Goal: Navigation & Orientation: Find specific page/section

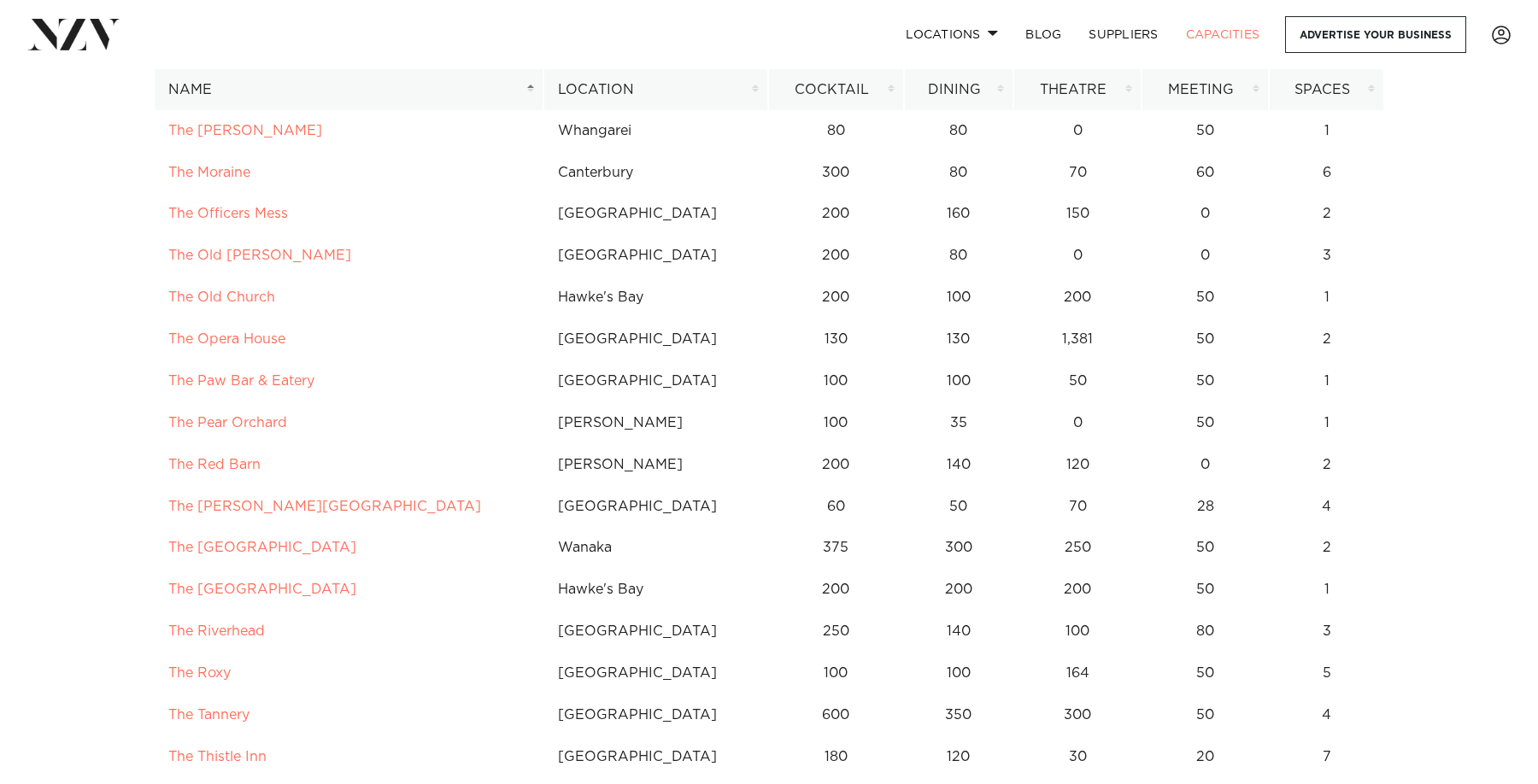
scroll to position [10361, 0]
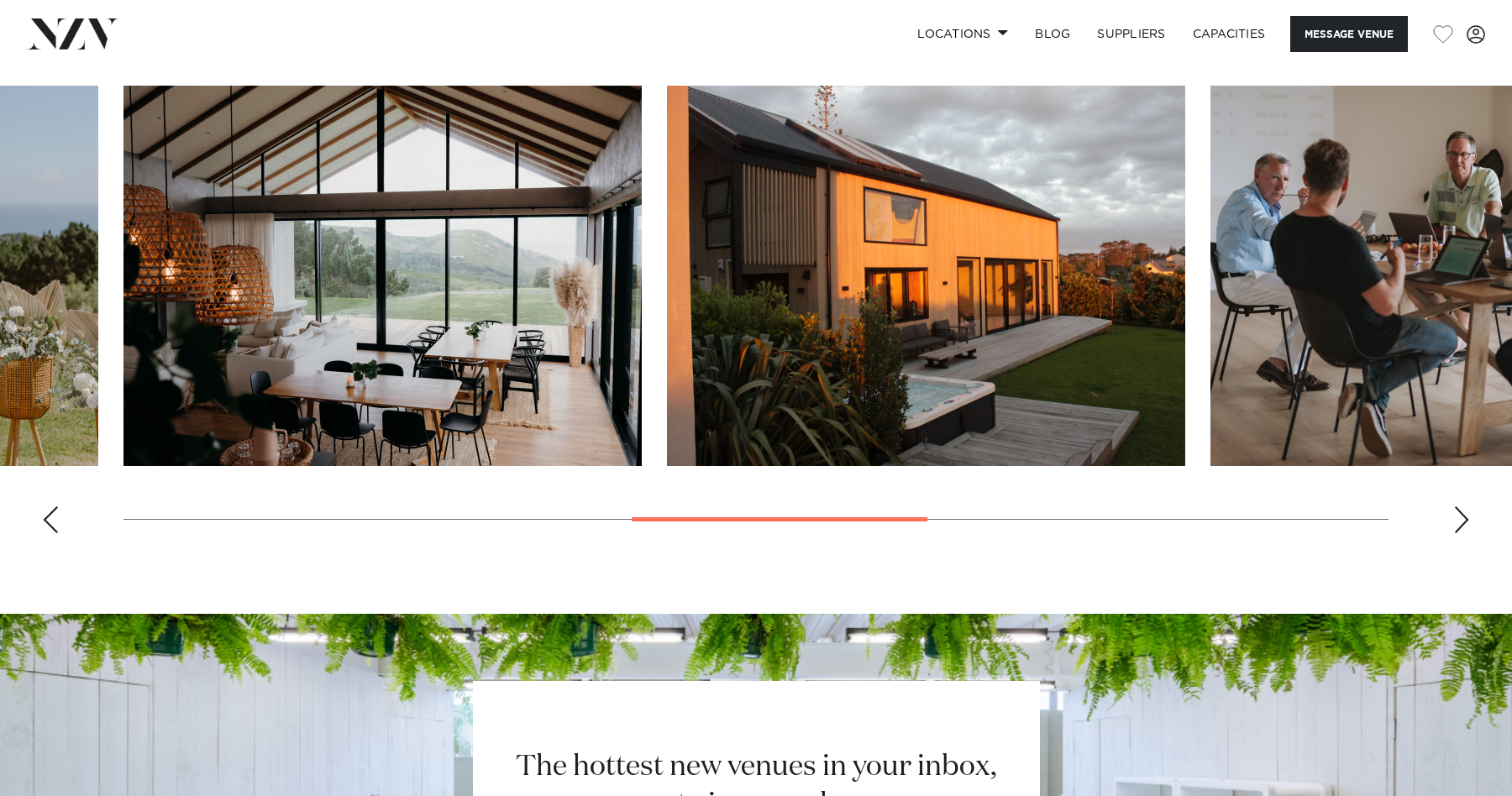
scroll to position [1650, 0]
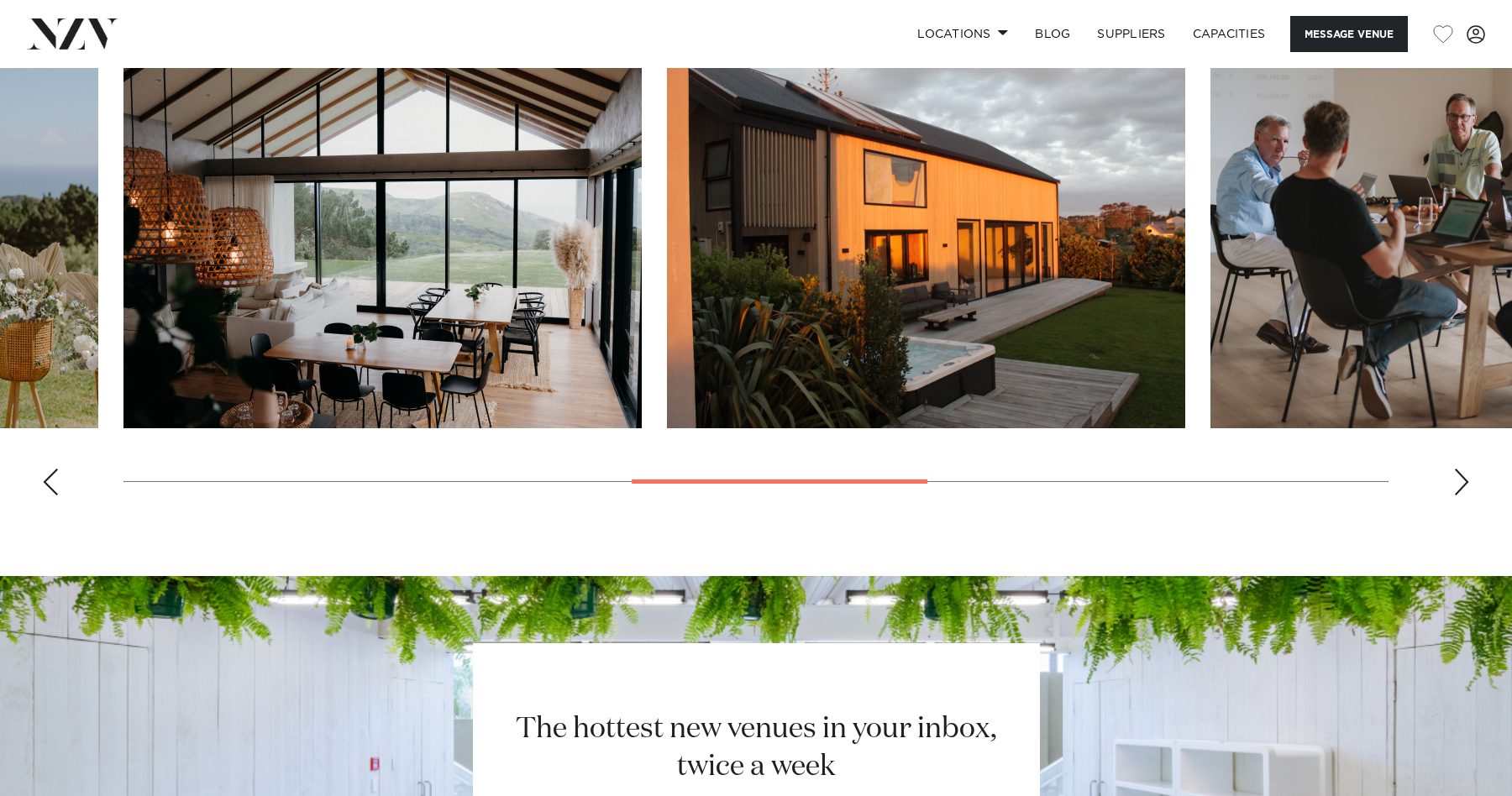
click at [1459, 455] on swiper-container at bounding box center [756, 278] width 1512 height 461
click at [1459, 458] on swiper-container at bounding box center [756, 278] width 1512 height 461
click at [1450, 477] on swiper-container at bounding box center [756, 278] width 1512 height 461
click at [1462, 477] on div "Next slide" at bounding box center [1462, 482] width 17 height 27
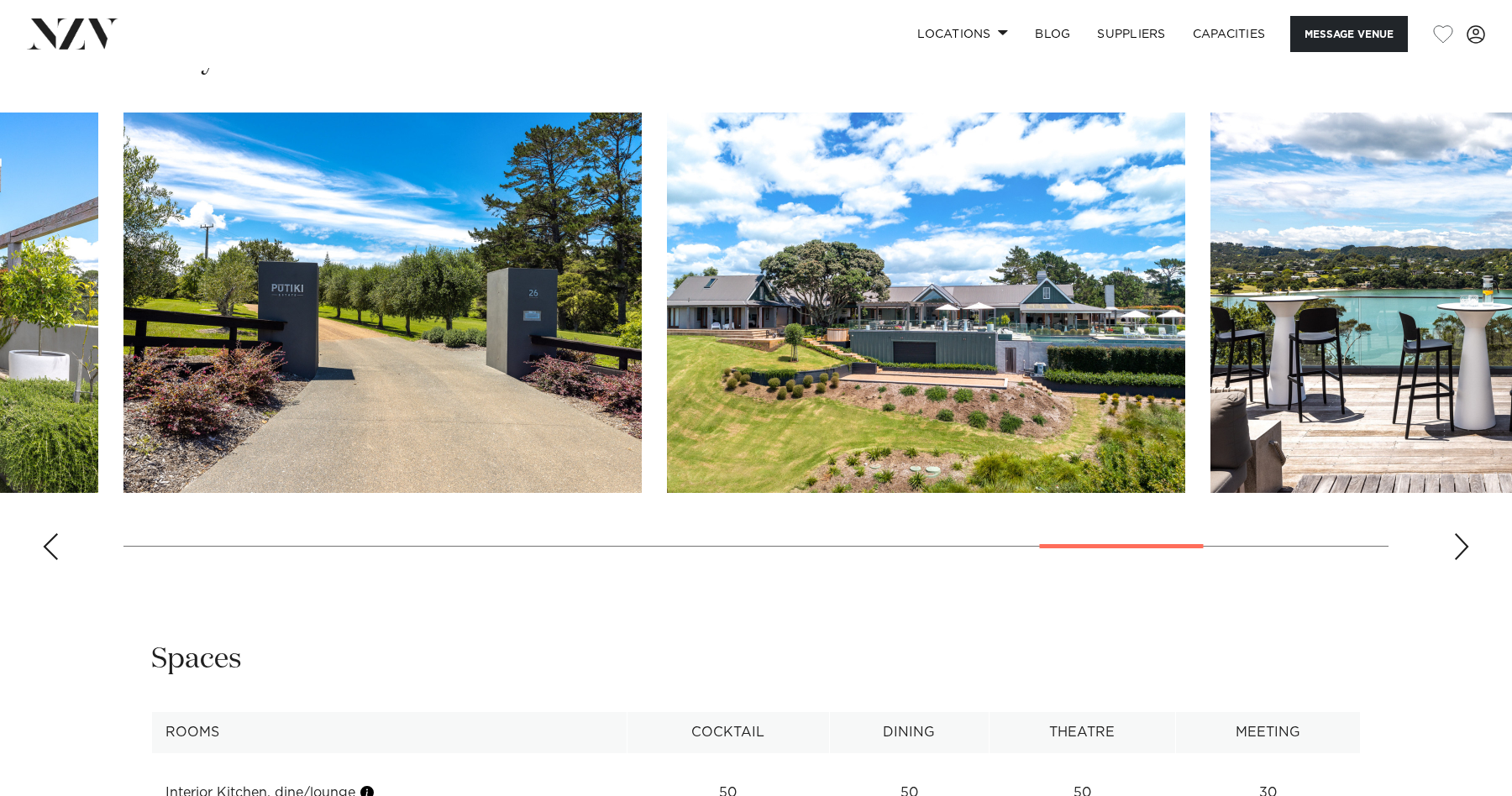
scroll to position [1663, 0]
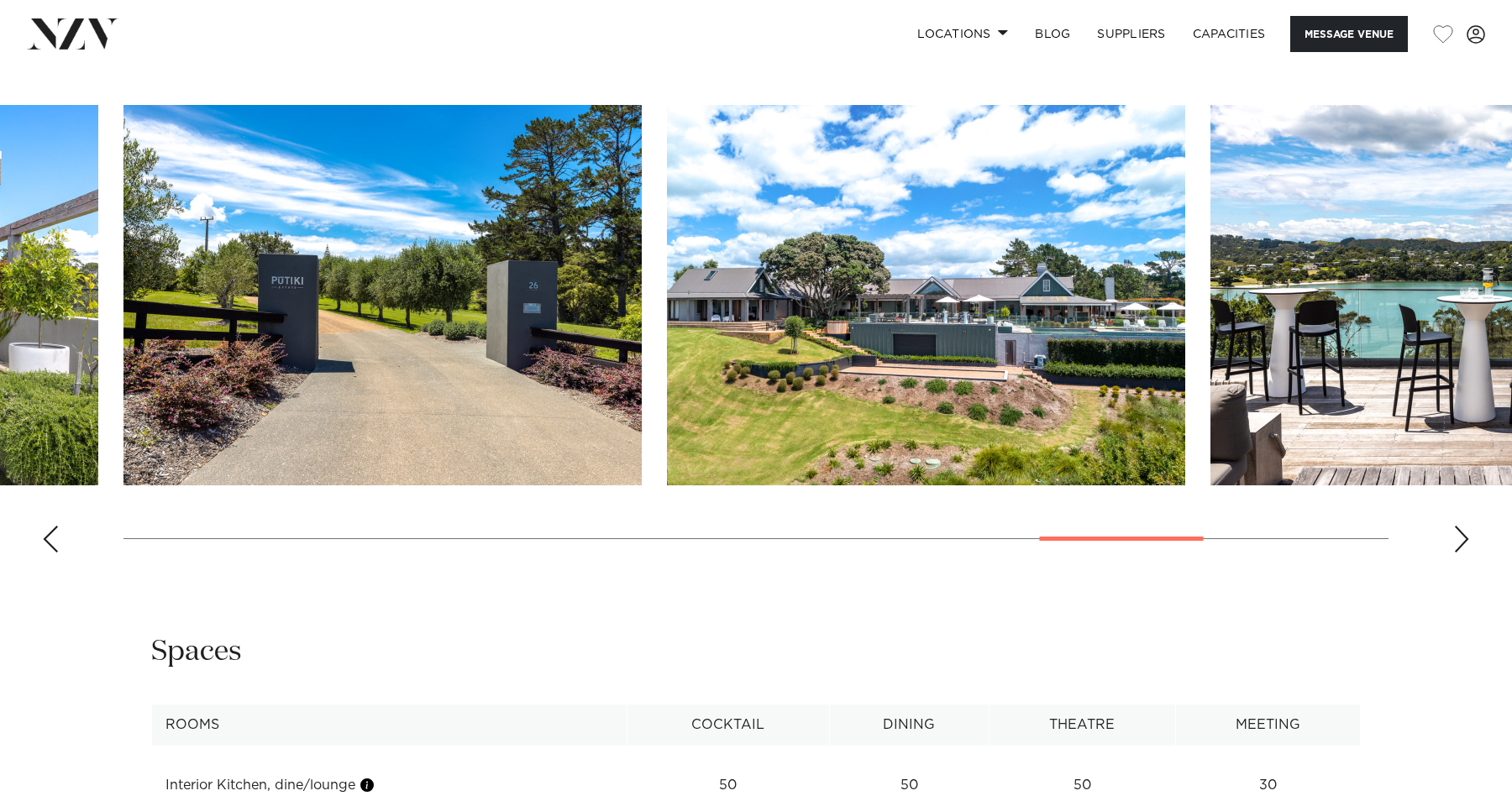
click at [1469, 542] on div "Next slide" at bounding box center [1462, 538] width 17 height 27
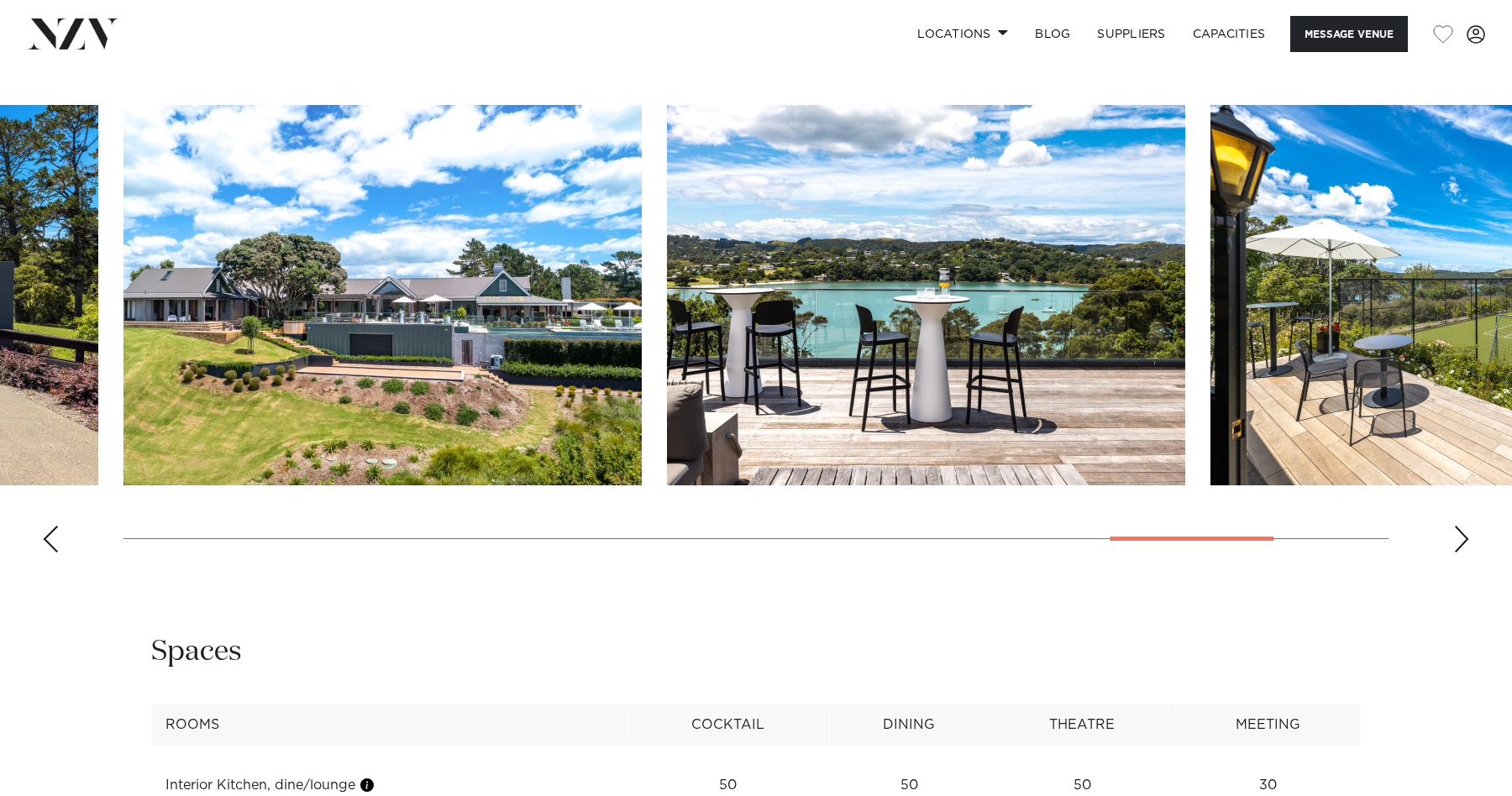
click at [1466, 542] on div "Next slide" at bounding box center [1462, 538] width 17 height 27
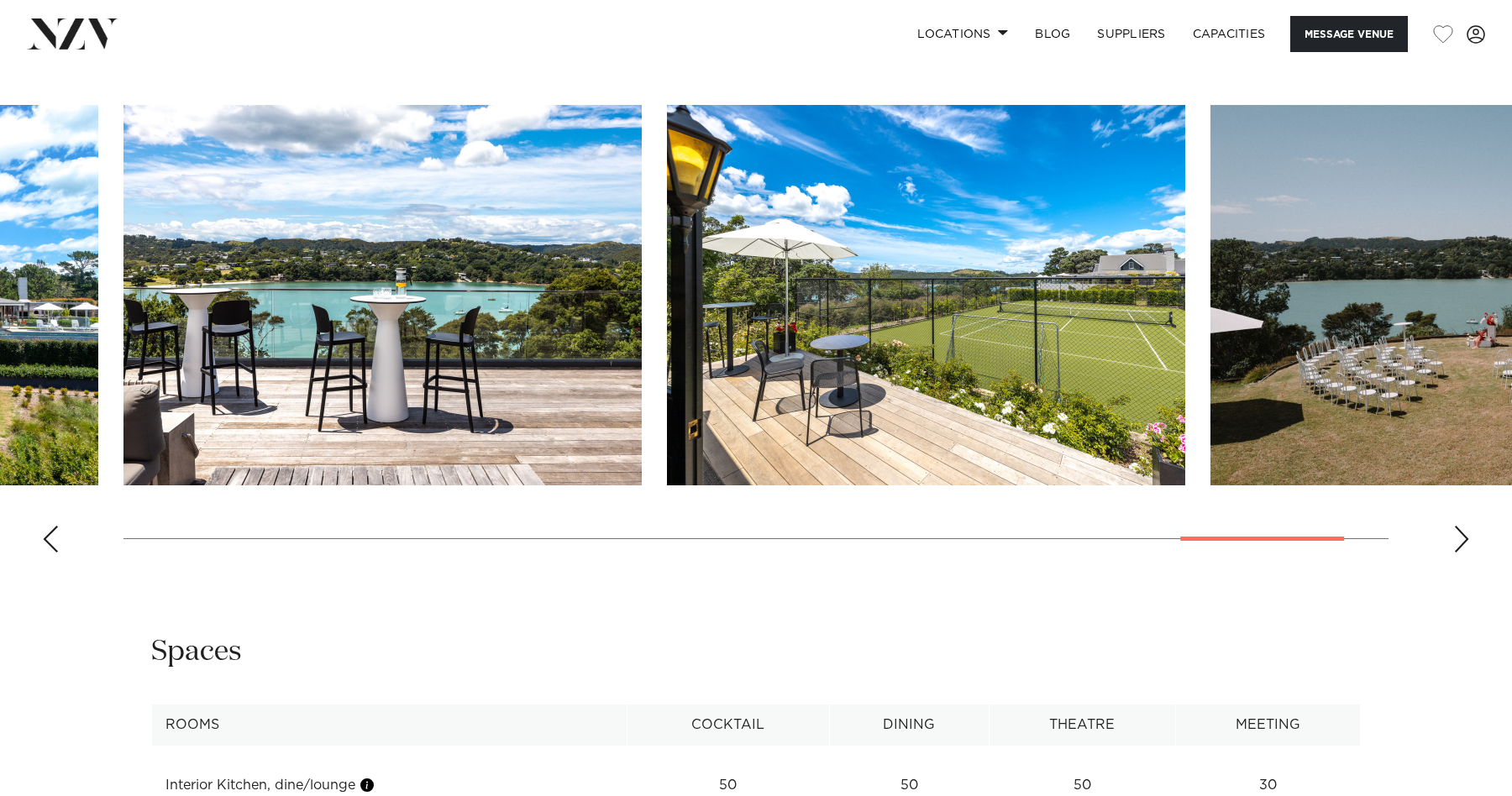
click at [1466, 542] on div "Next slide" at bounding box center [1462, 538] width 17 height 27
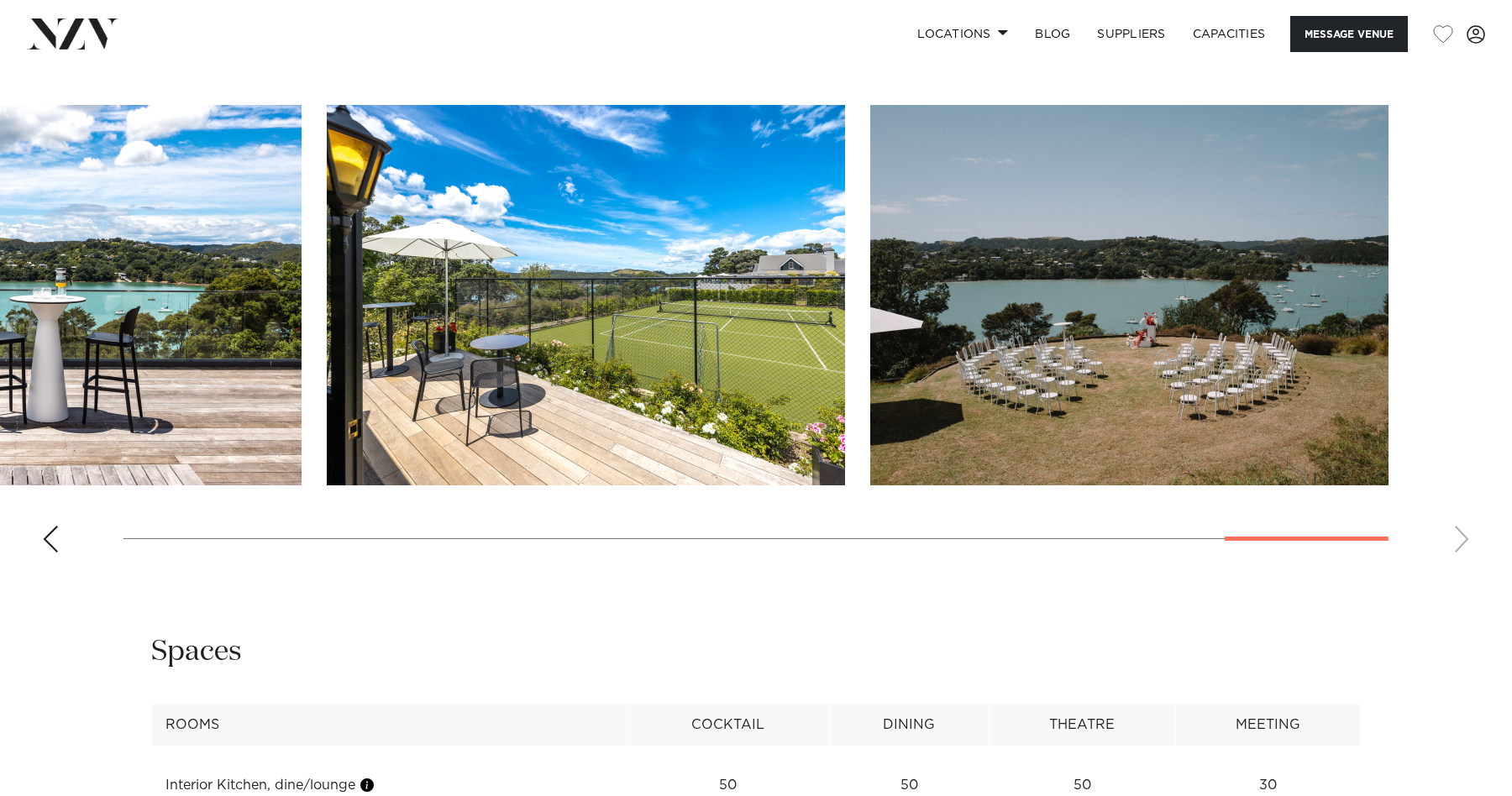
click at [1467, 542] on swiper-container at bounding box center [756, 336] width 1512 height 461
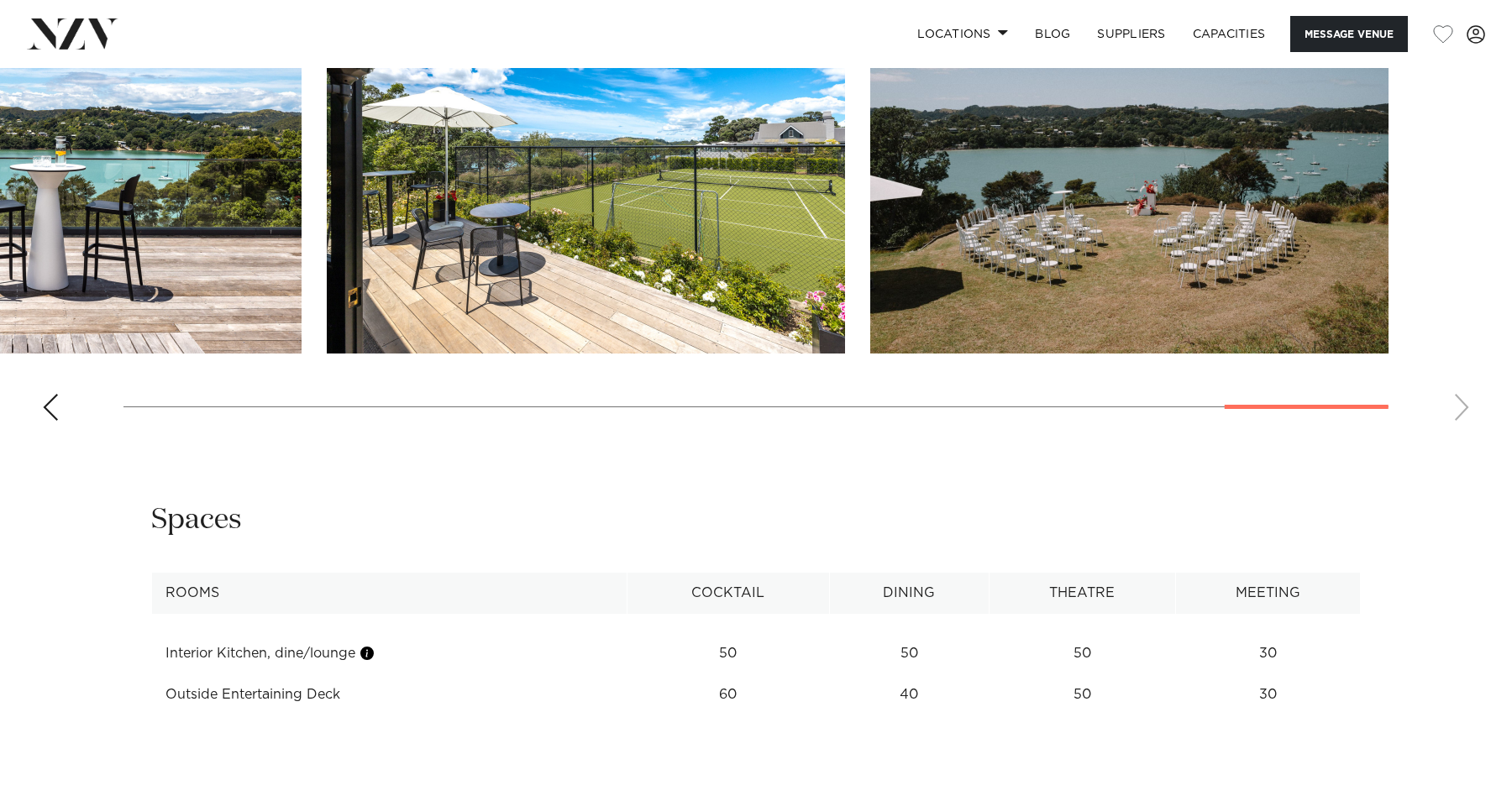
scroll to position [1804, 0]
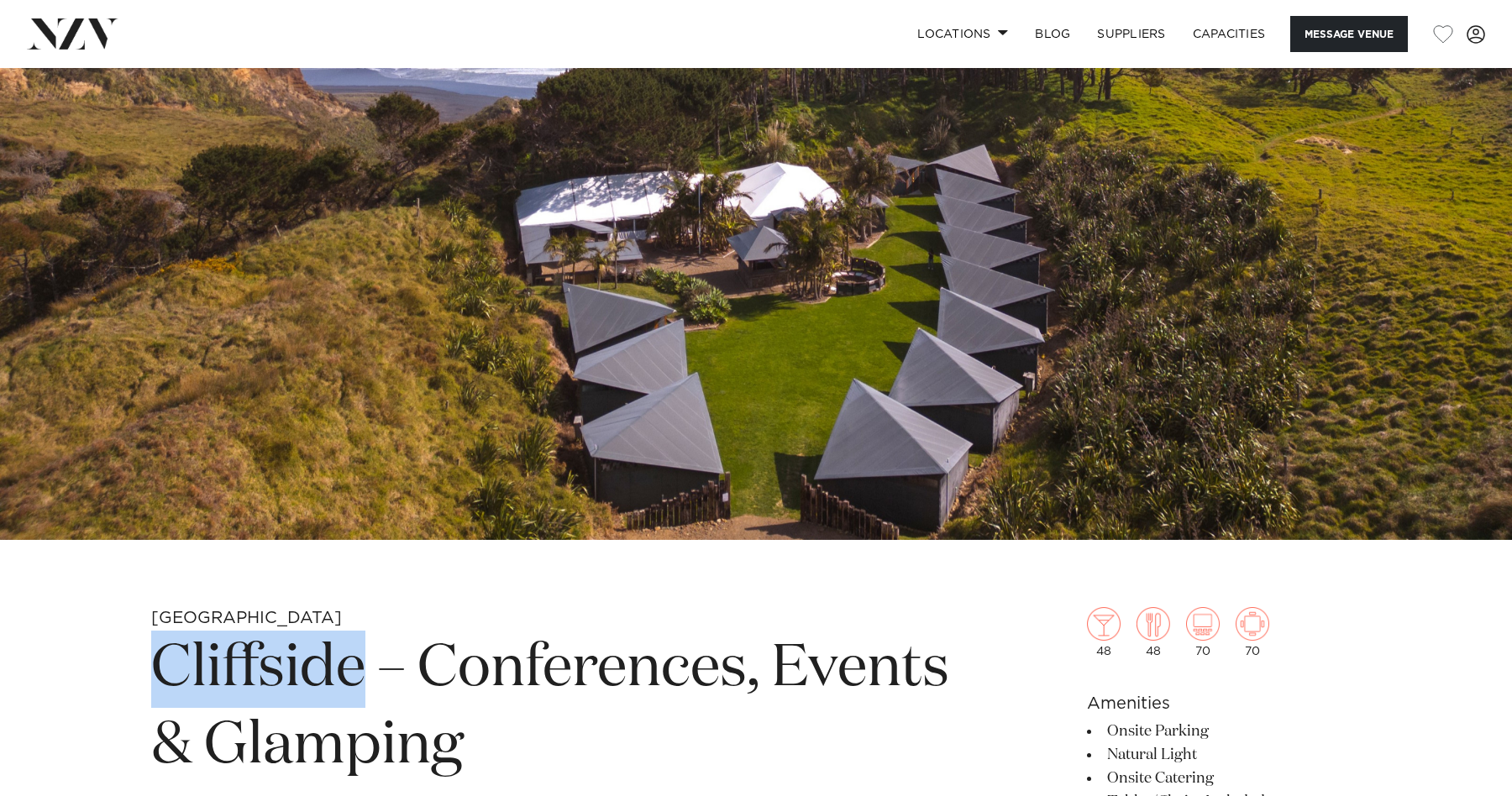
scroll to position [236, 0]
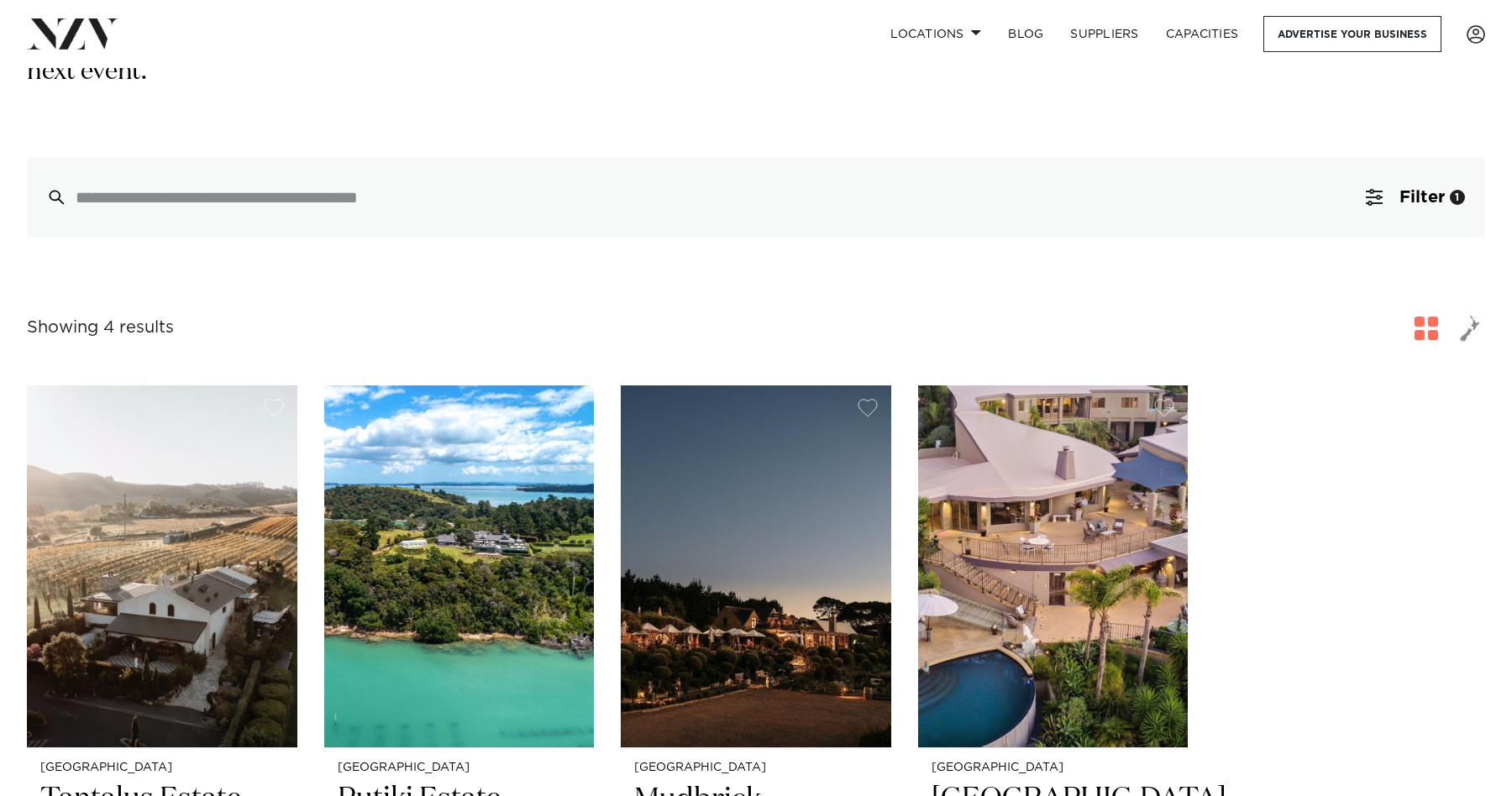
scroll to position [423, 0]
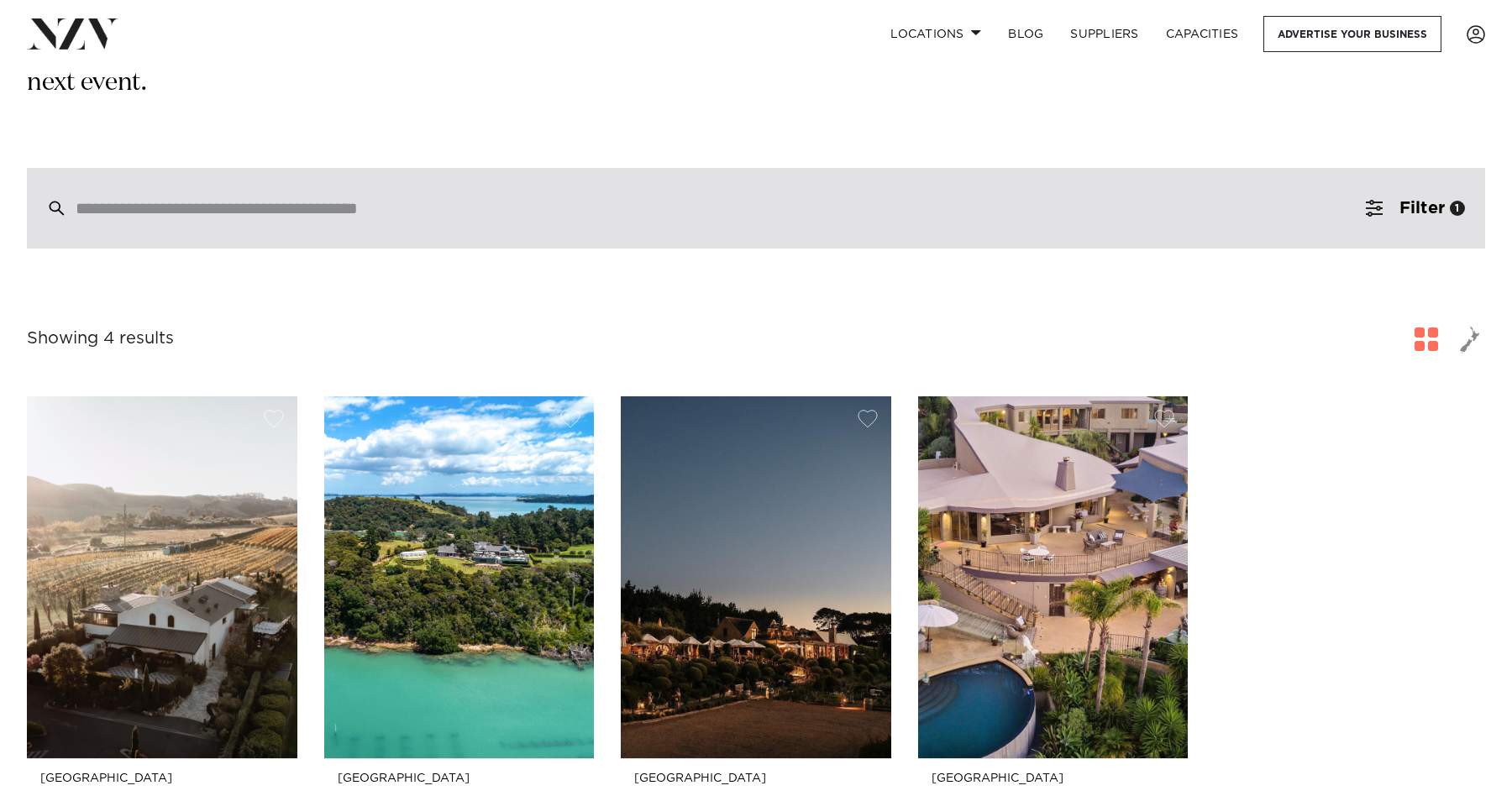
click at [618, 168] on div at bounding box center [756, 208] width 1459 height 80
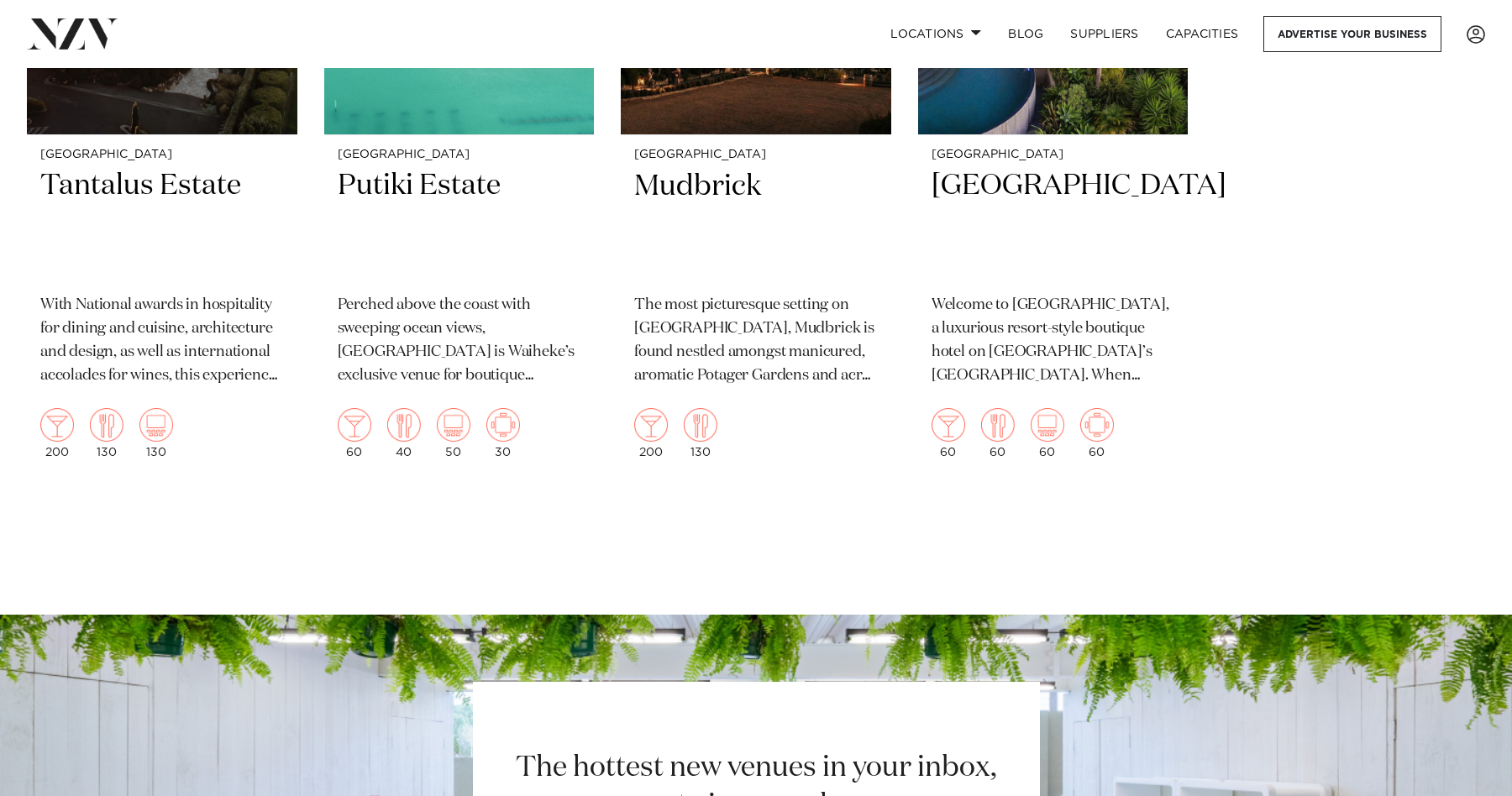
scroll to position [1061, 0]
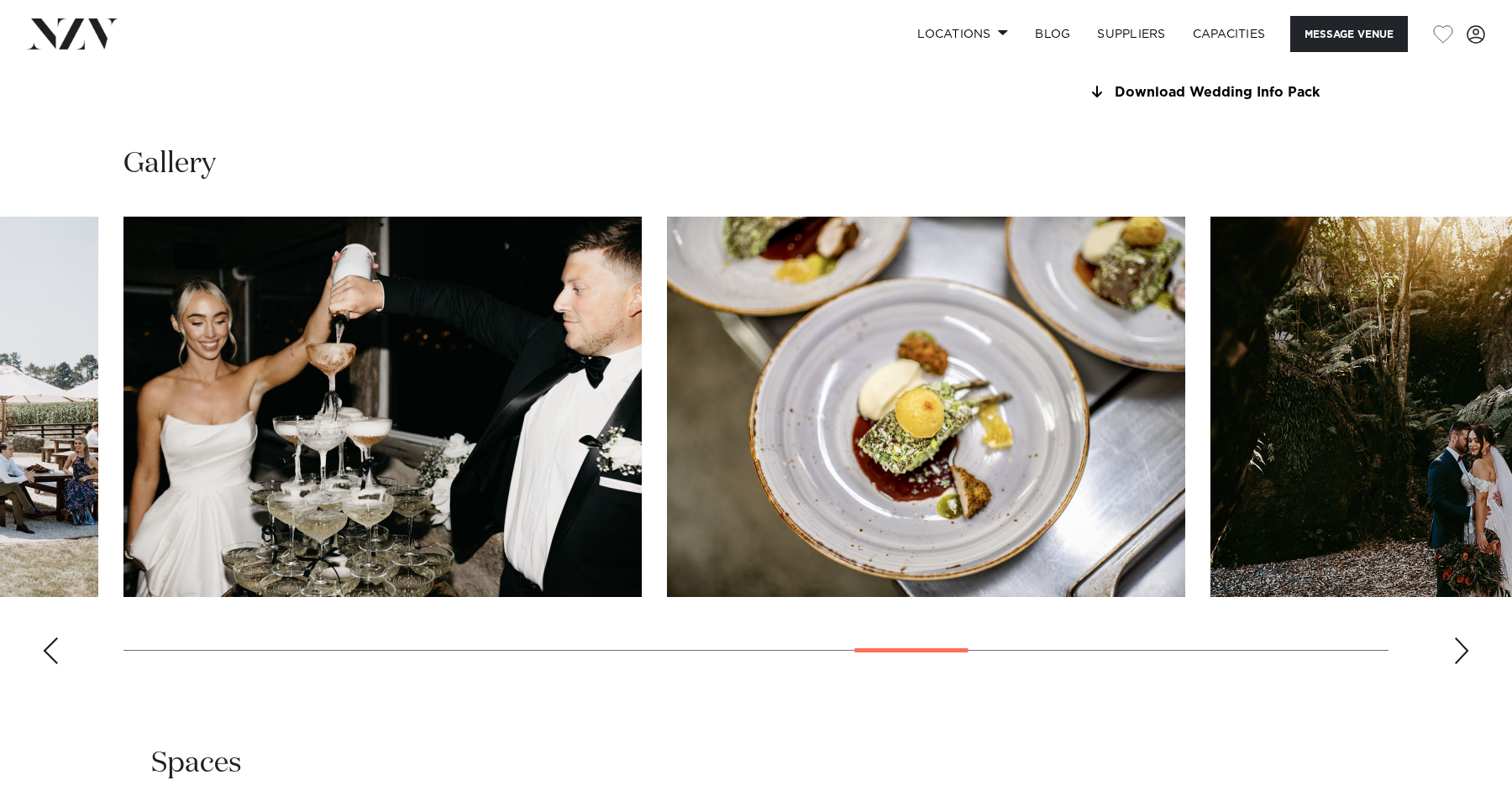
scroll to position [1573, 0]
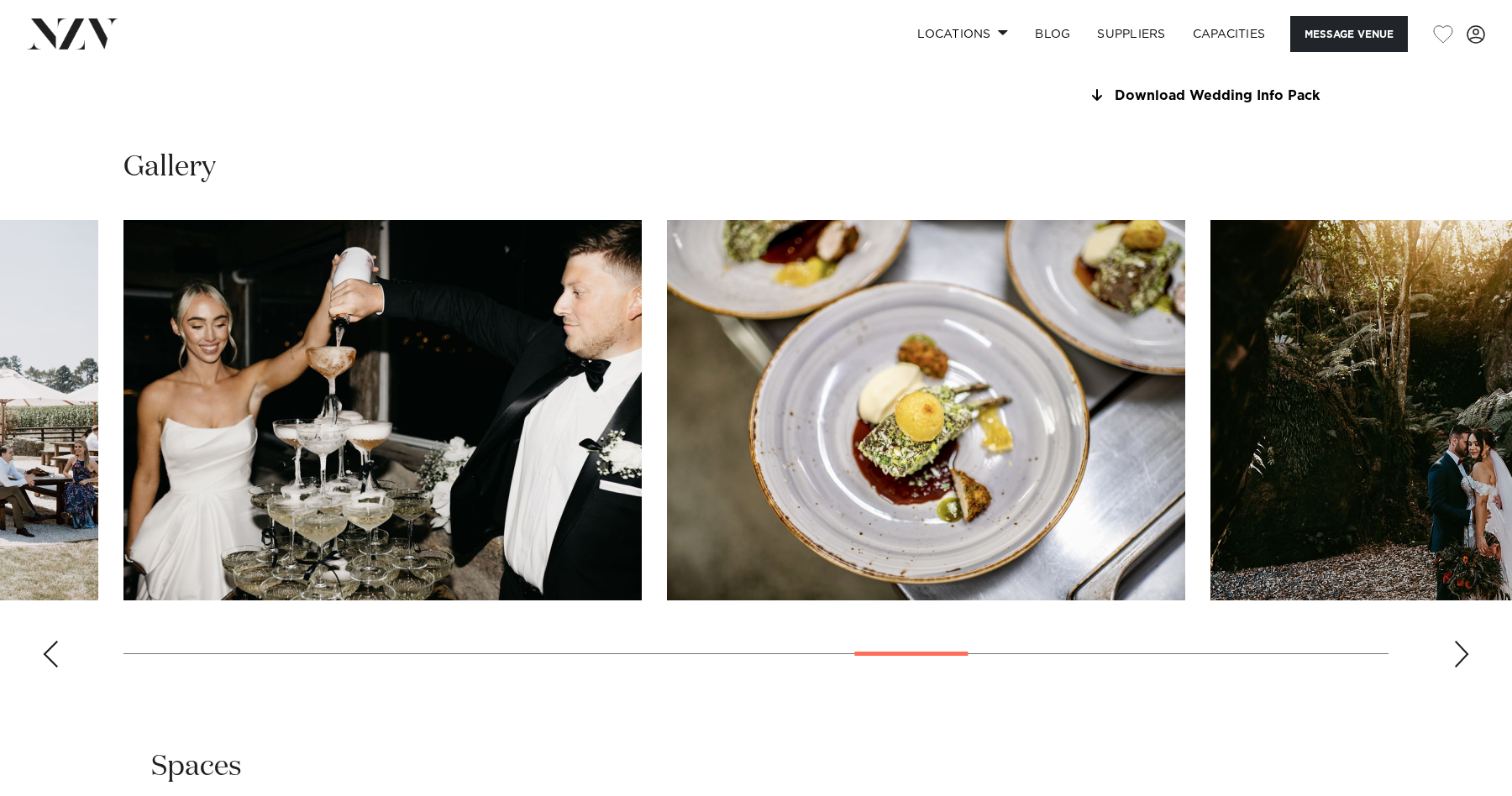
click at [1467, 644] on div "Next slide" at bounding box center [1462, 654] width 17 height 27
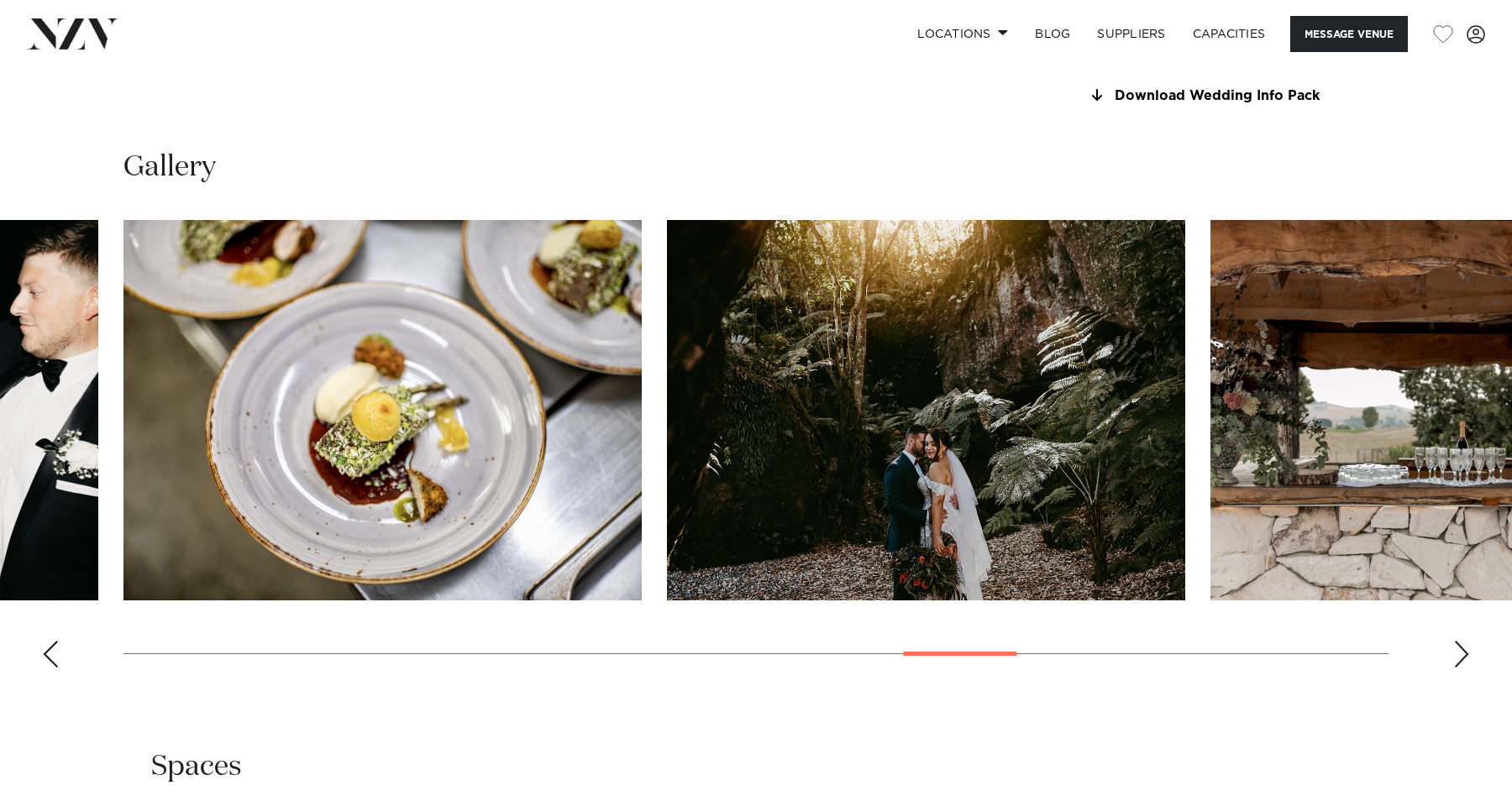
click at [1467, 644] on div "Next slide" at bounding box center [1462, 654] width 17 height 27
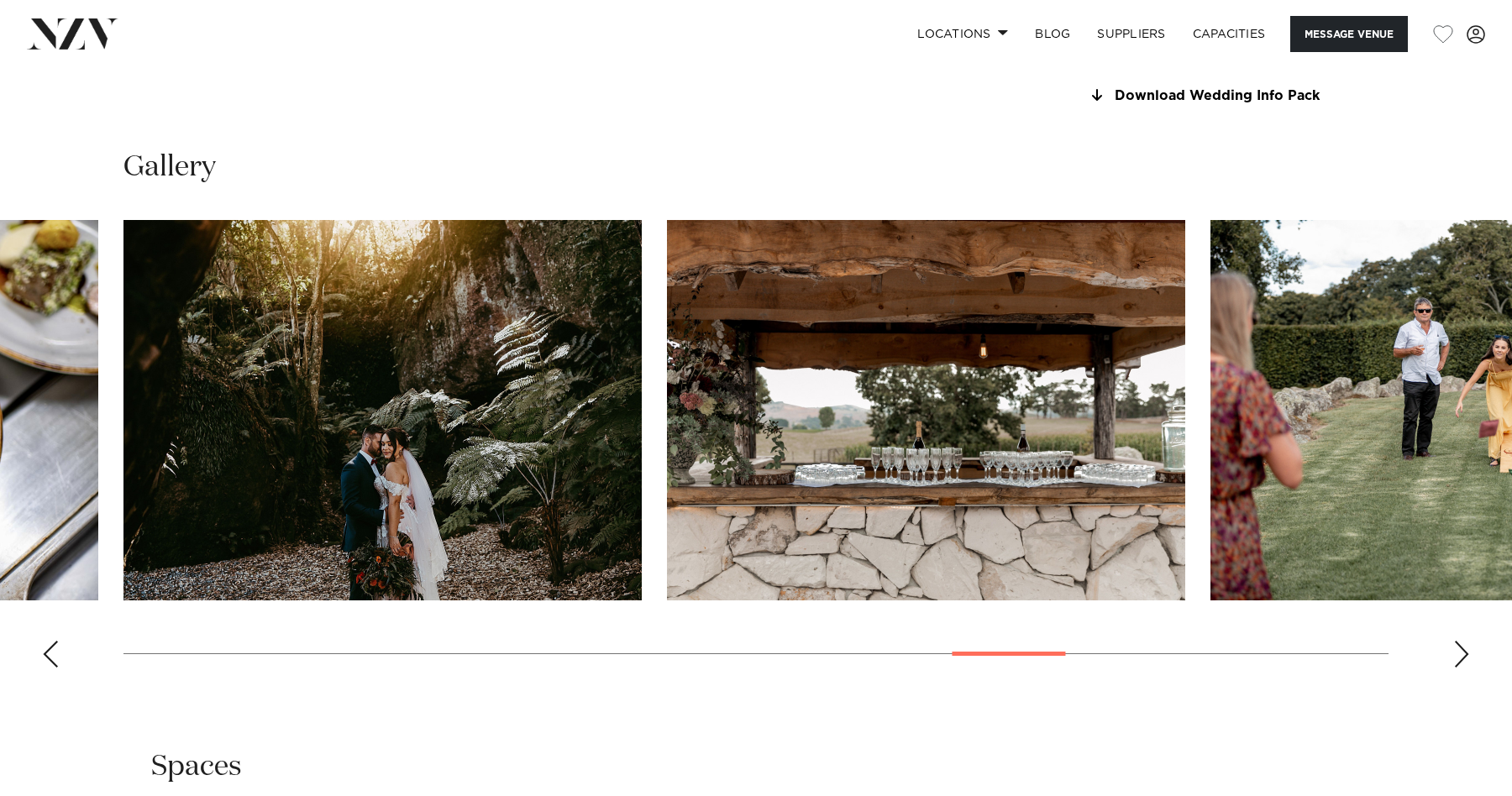
click at [1467, 644] on div "Next slide" at bounding box center [1462, 654] width 17 height 27
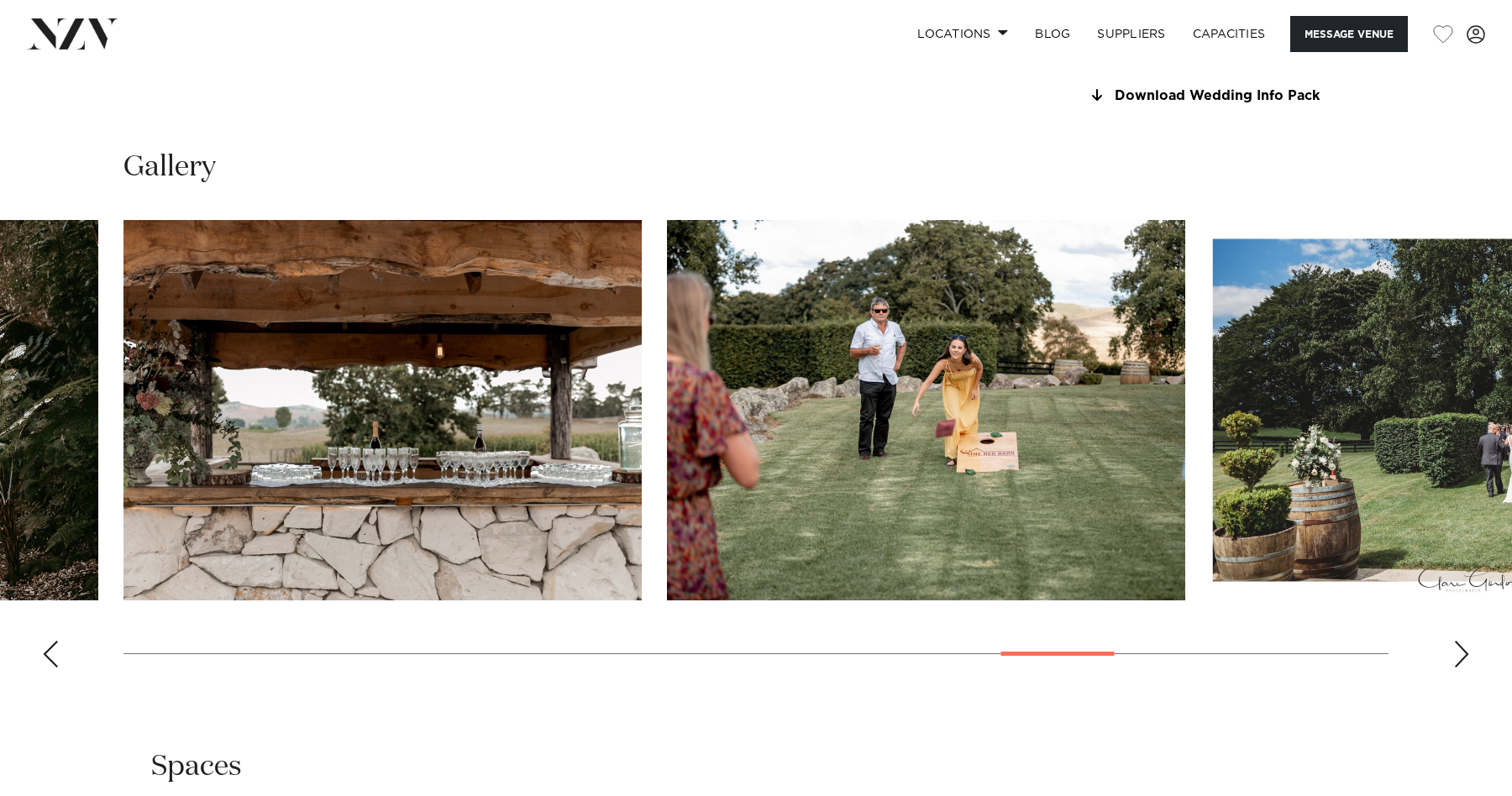
click at [1467, 644] on div "Next slide" at bounding box center [1462, 654] width 17 height 27
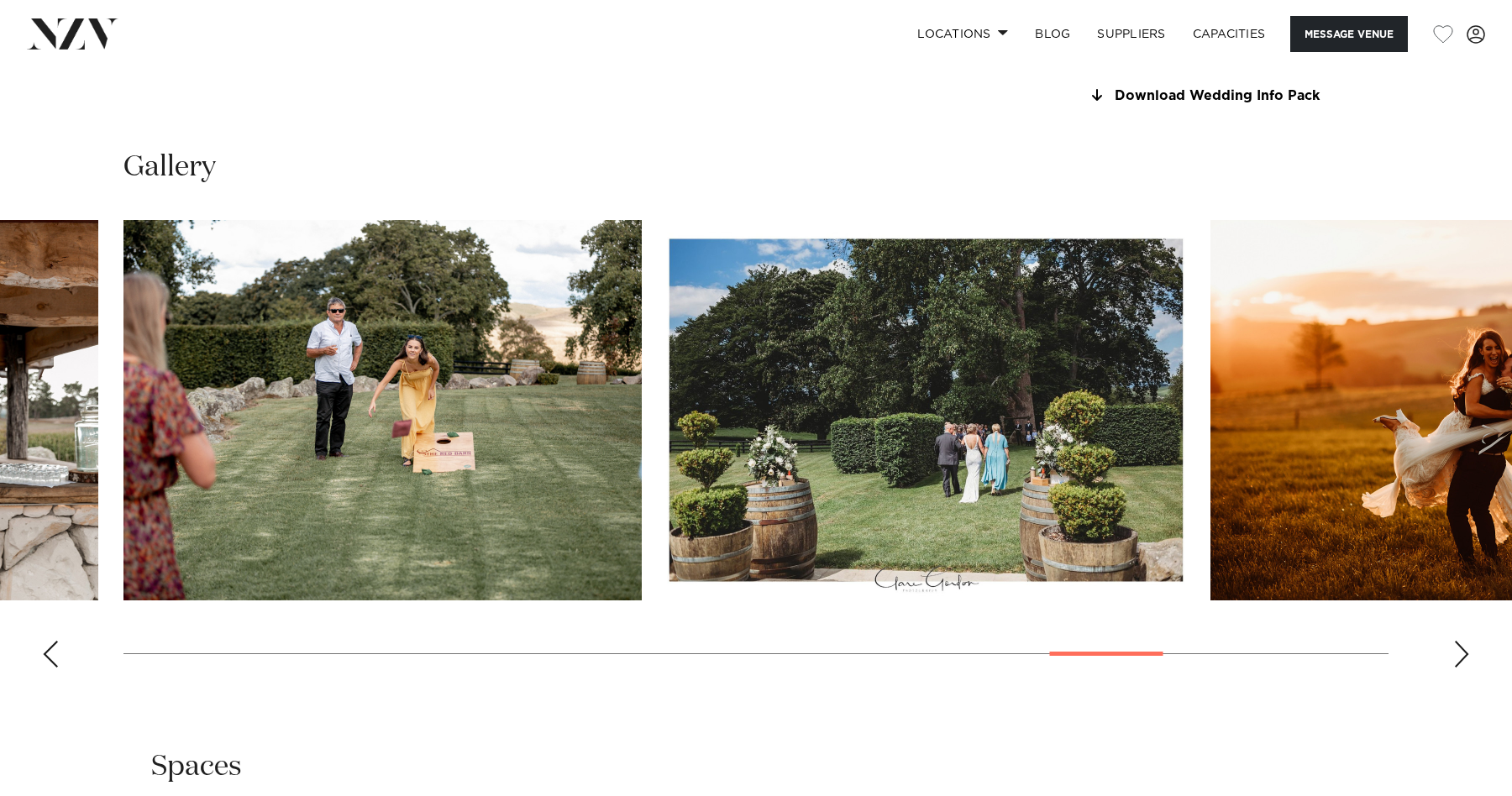
click at [1467, 644] on div "Next slide" at bounding box center [1462, 654] width 17 height 27
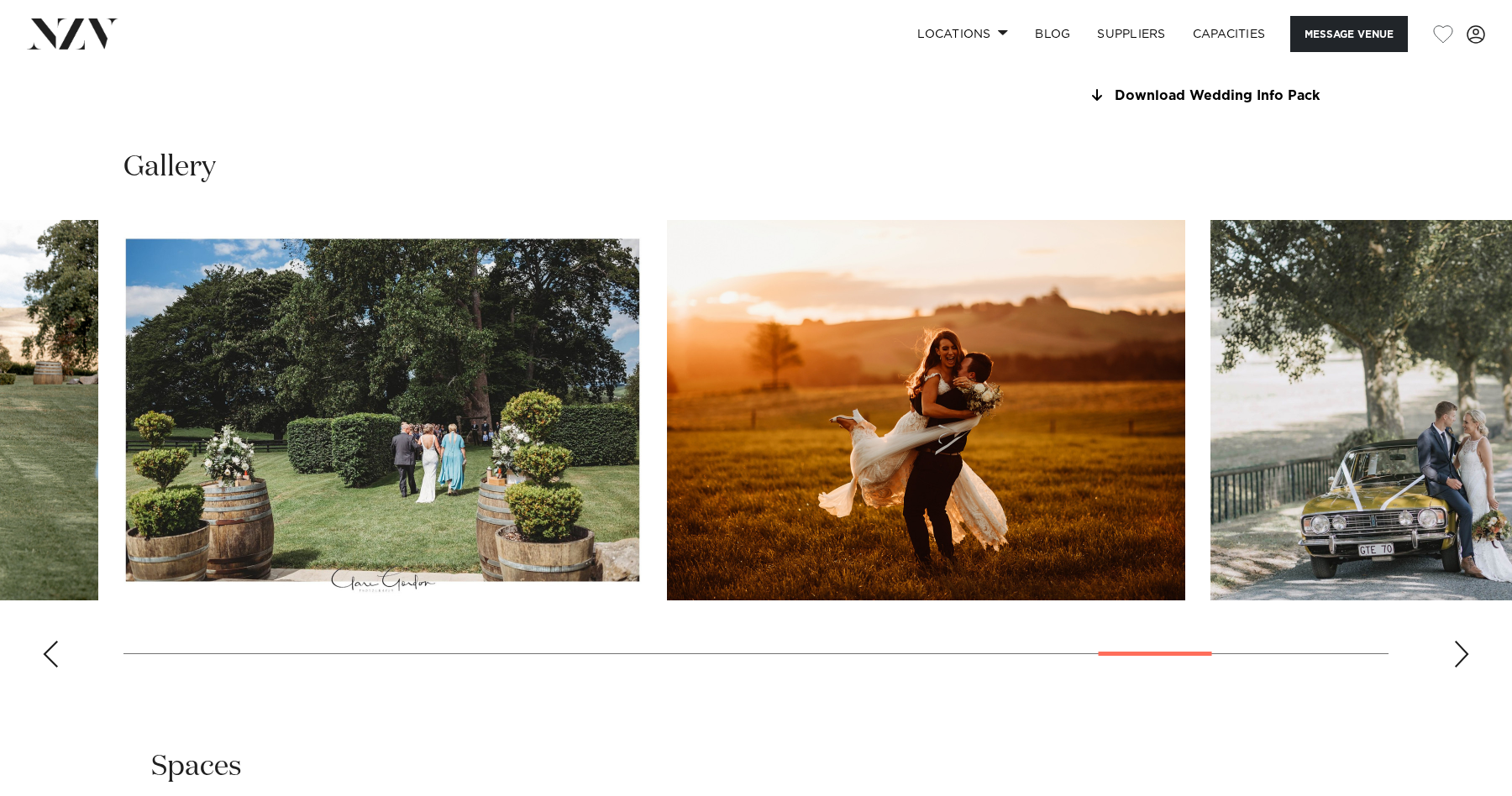
click at [1467, 644] on div "Next slide" at bounding box center [1462, 654] width 17 height 27
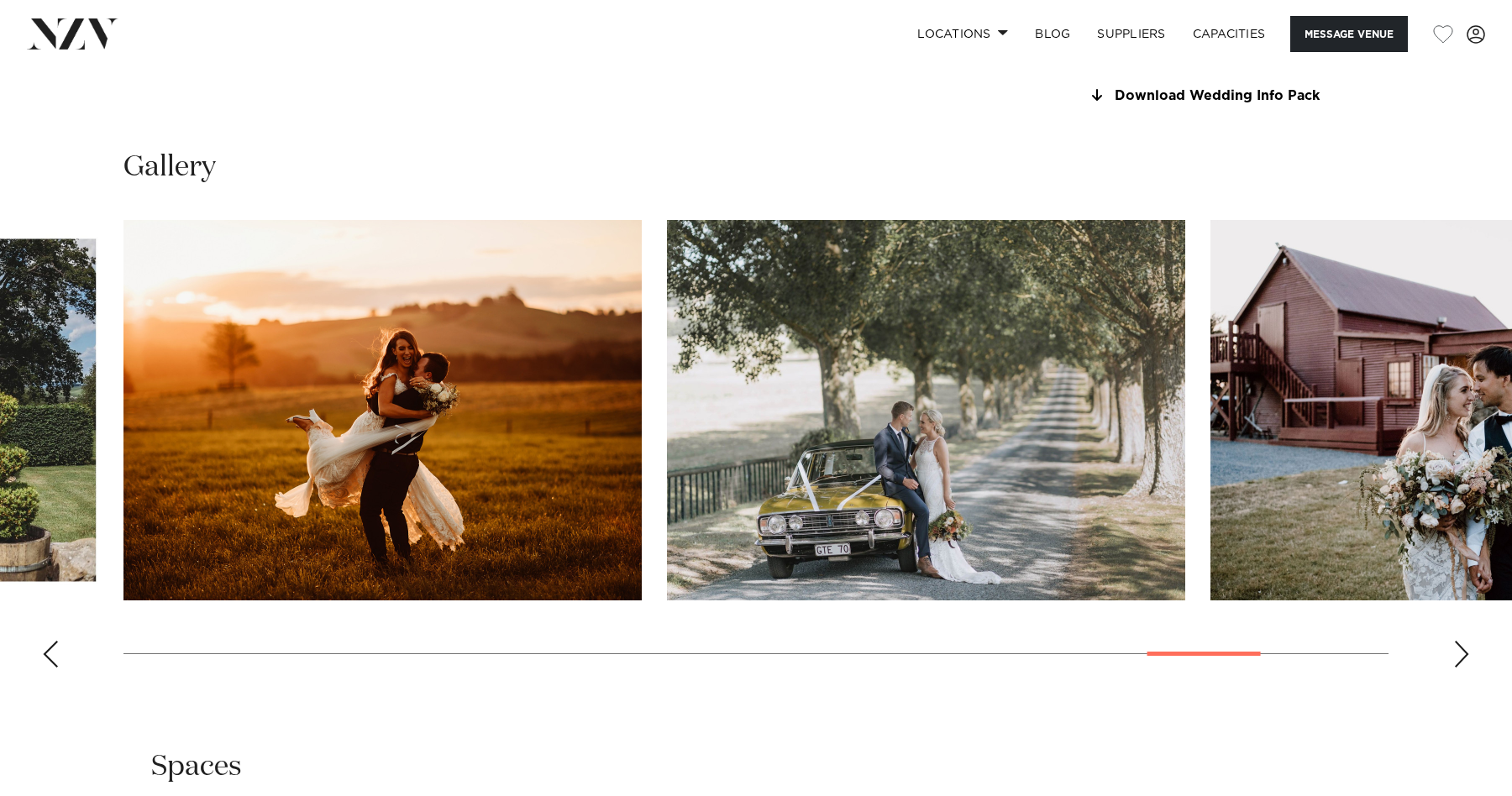
click at [1467, 644] on div "Next slide" at bounding box center [1462, 654] width 17 height 27
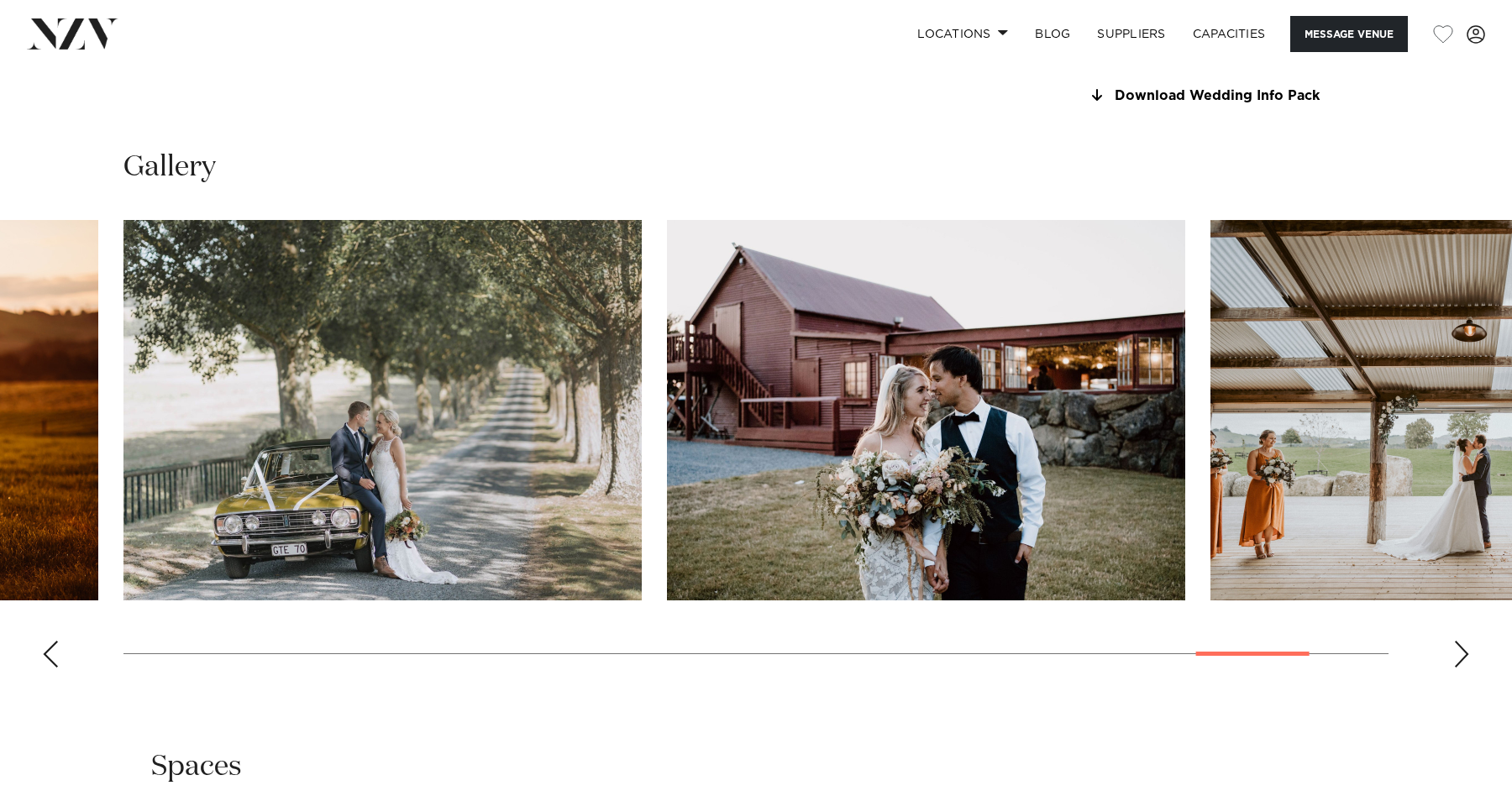
click at [1467, 644] on div "Next slide" at bounding box center [1462, 654] width 17 height 27
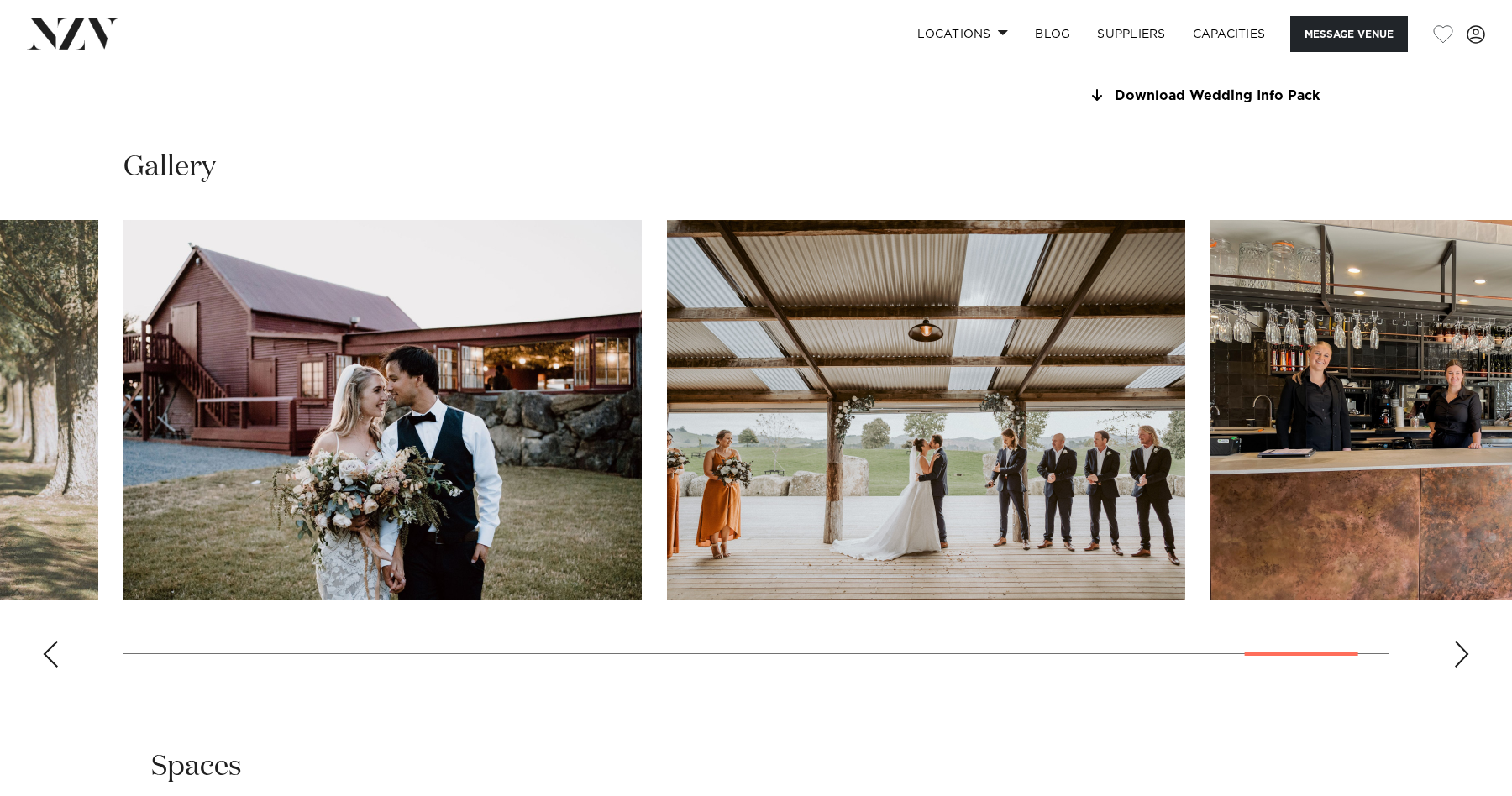
click at [1468, 644] on div "Next slide" at bounding box center [1462, 654] width 17 height 27
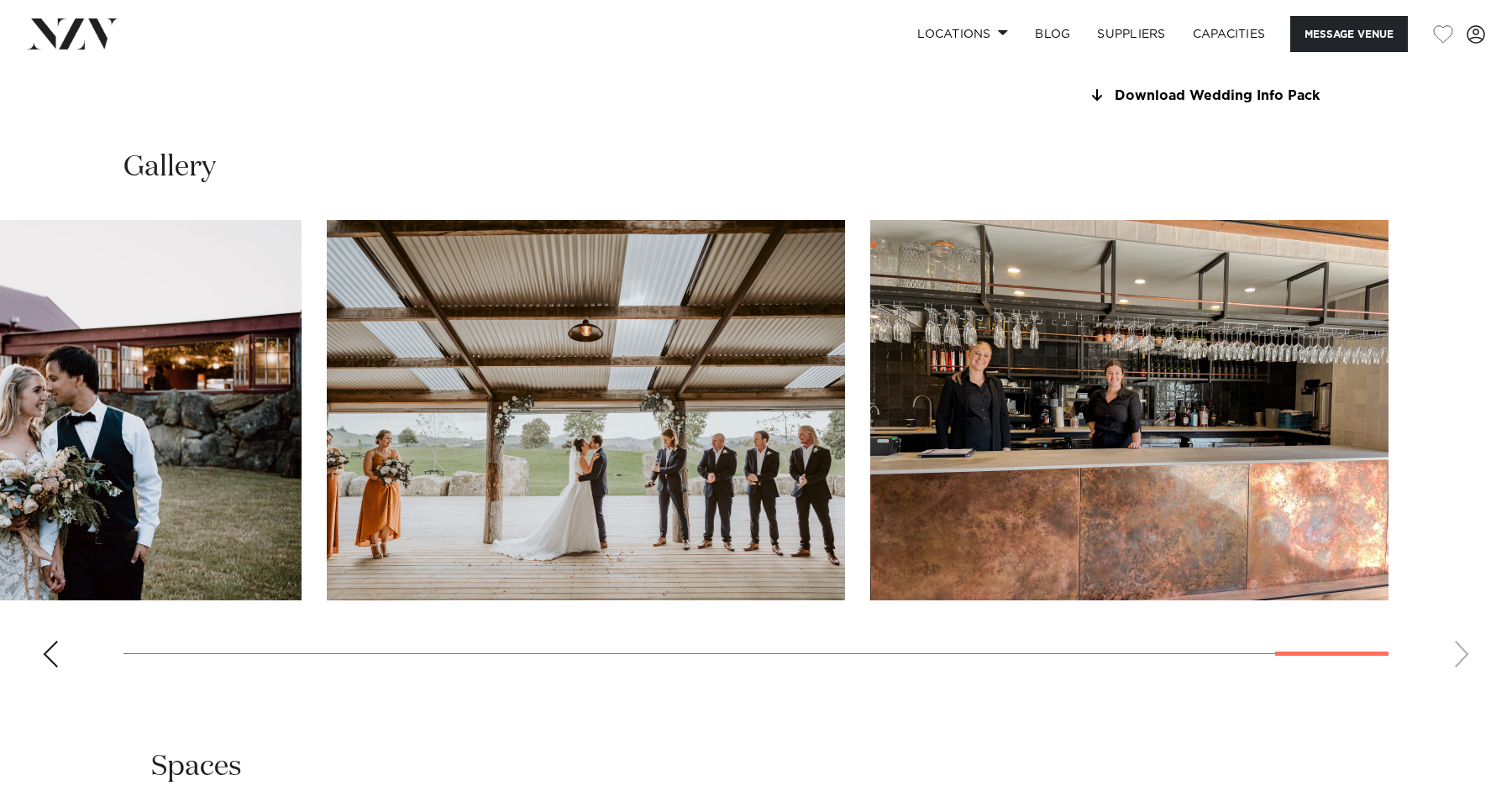
click at [1469, 644] on swiper-container at bounding box center [756, 451] width 1512 height 461
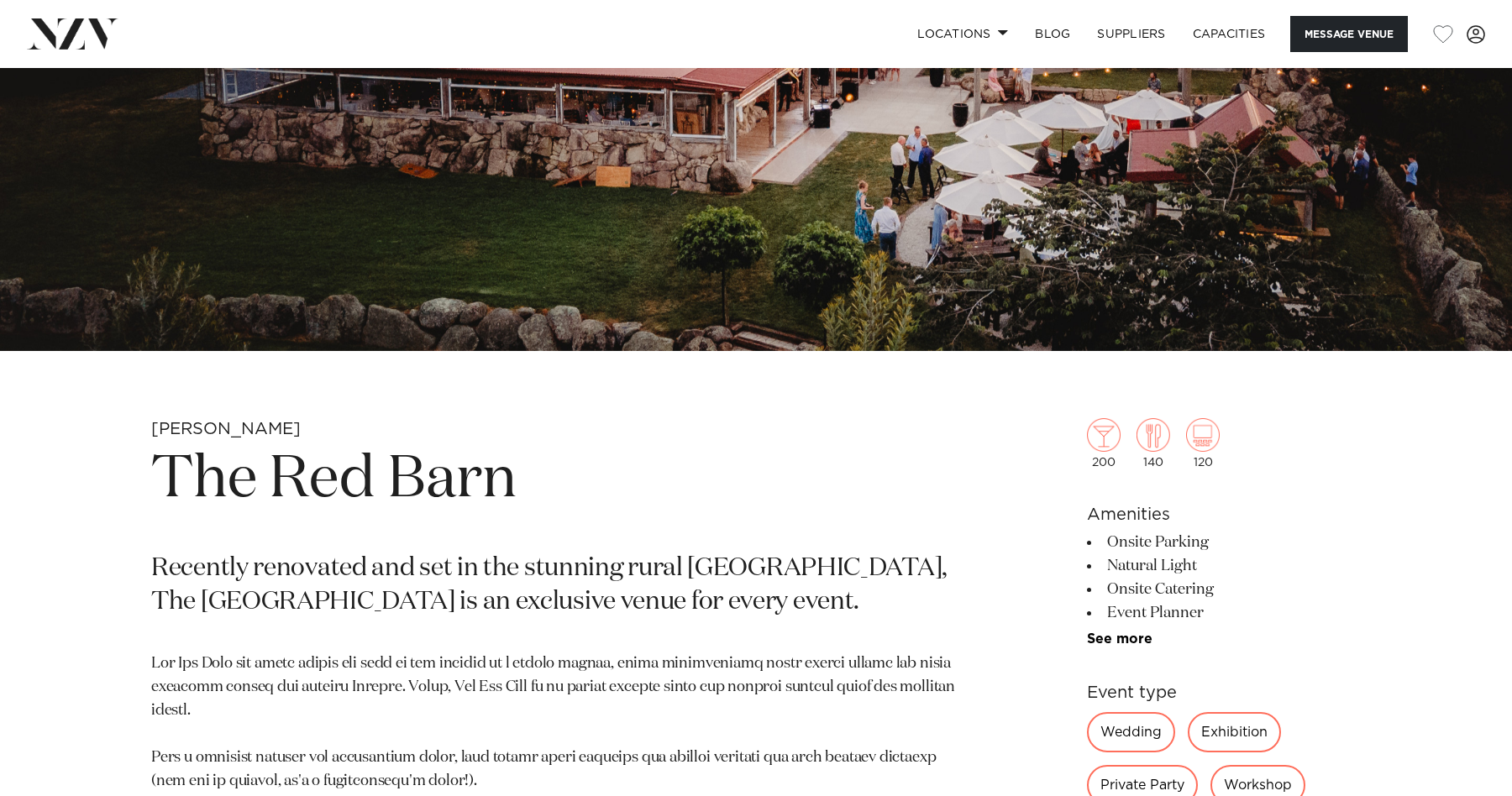
scroll to position [434, 0]
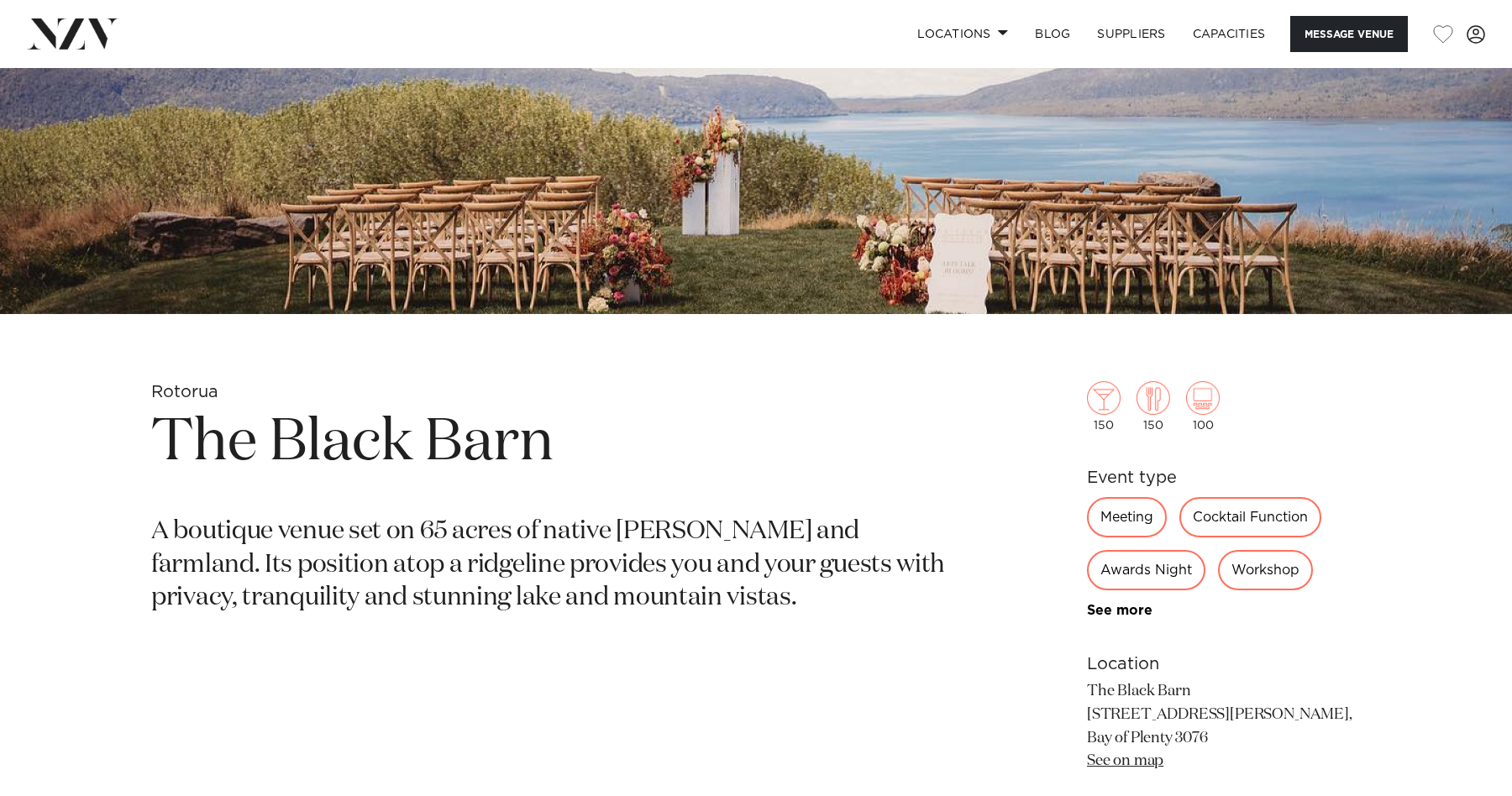
scroll to position [463, 0]
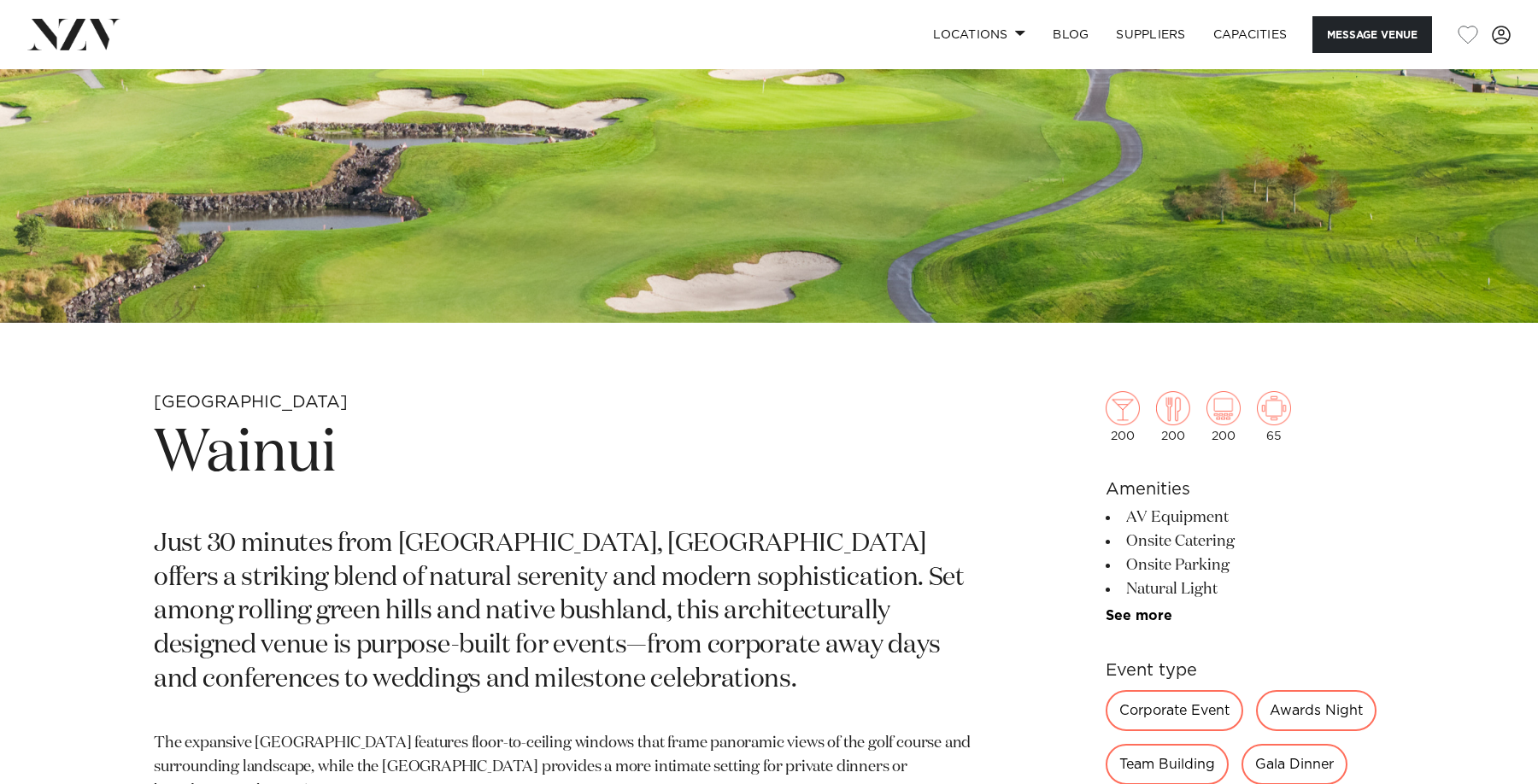
scroll to position [462, 0]
